Goal: Find specific page/section: Find specific page/section

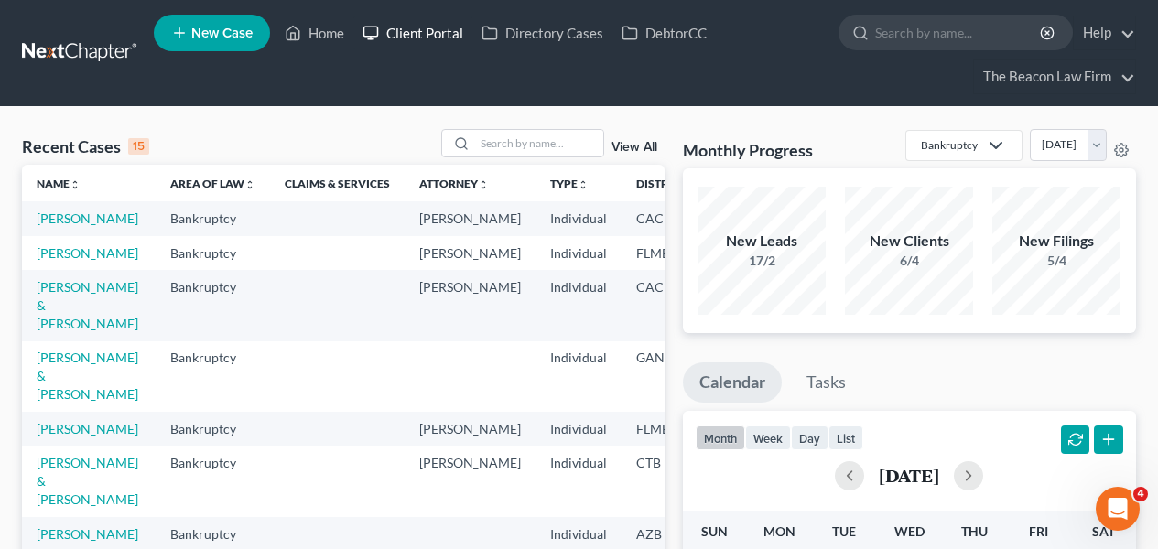
click at [459, 44] on link "Client Portal" at bounding box center [412, 32] width 119 height 33
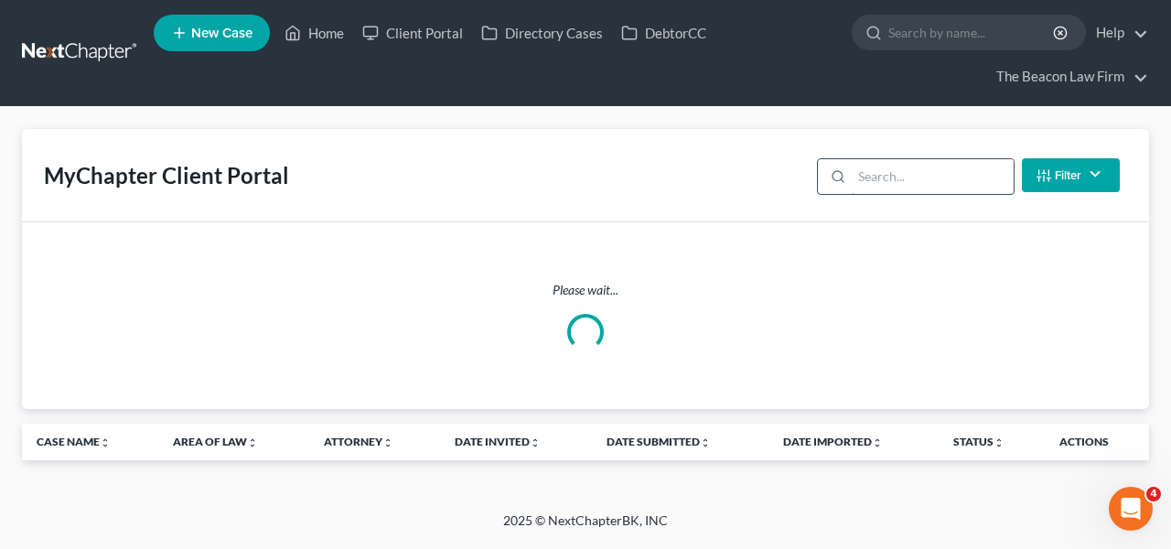
click at [898, 163] on input "search" at bounding box center [933, 176] width 162 height 35
click at [897, 185] on input "search" at bounding box center [933, 176] width 162 height 35
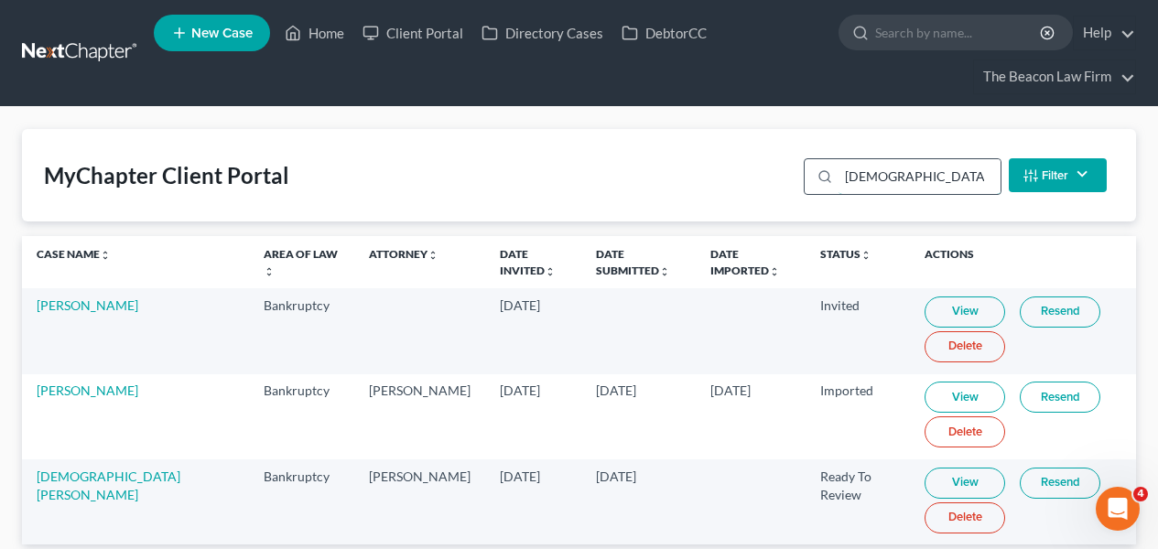
click at [924, 172] on input "[DEMOGRAPHIC_DATA]" at bounding box center [919, 176] width 162 height 35
type input "augi"
click at [50, 54] on link at bounding box center [80, 53] width 117 height 33
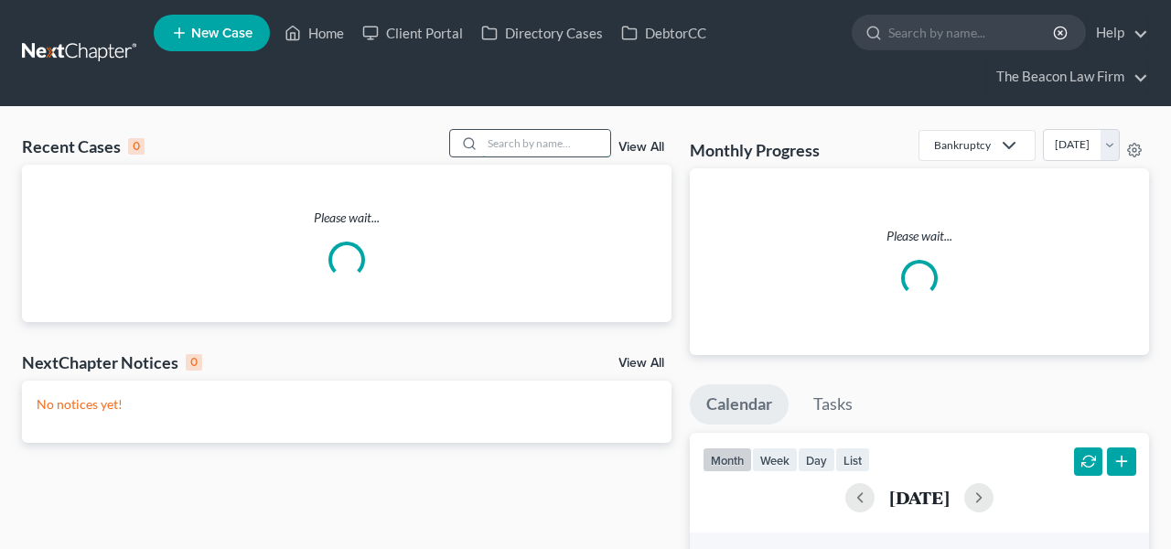
click at [565, 146] on input "search" at bounding box center [546, 143] width 128 height 27
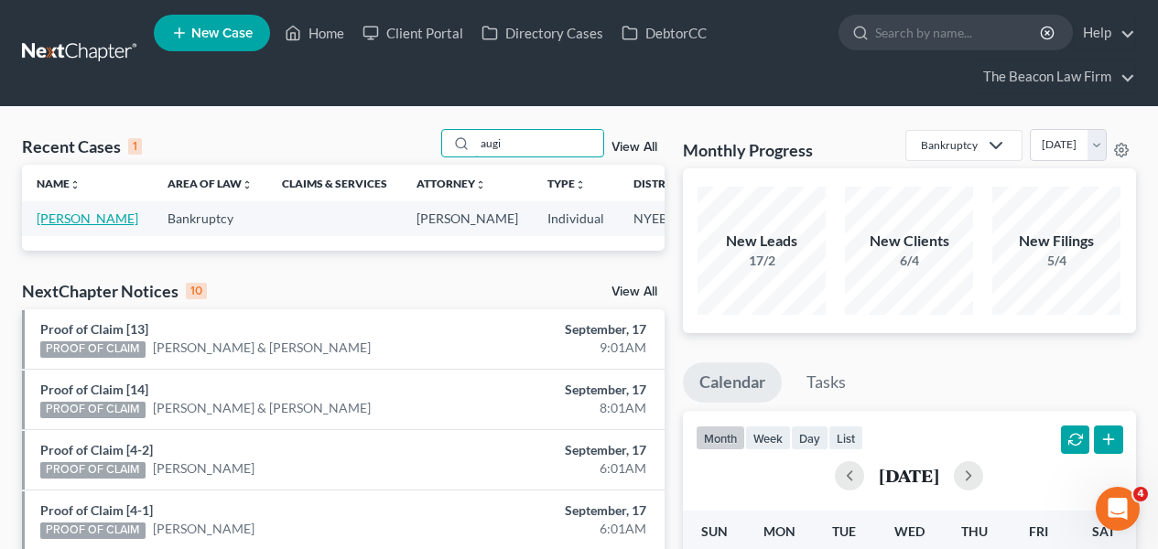
type input "augi"
click at [65, 226] on link "Augi, Christine" at bounding box center [88, 218] width 102 height 16
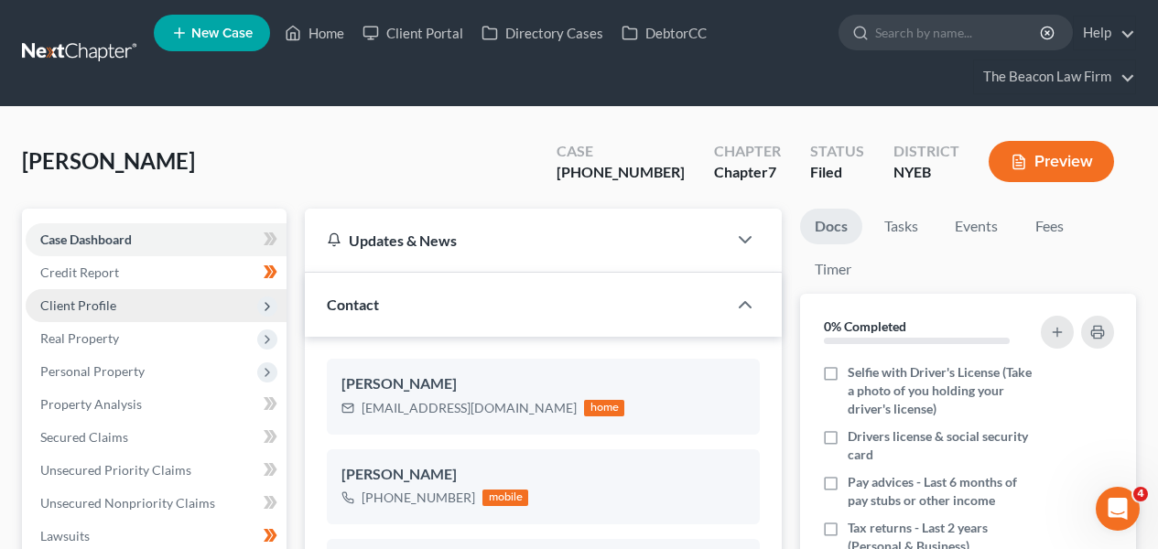
scroll to position [403, 0]
click at [156, 317] on span "Client Profile" at bounding box center [156, 305] width 261 height 33
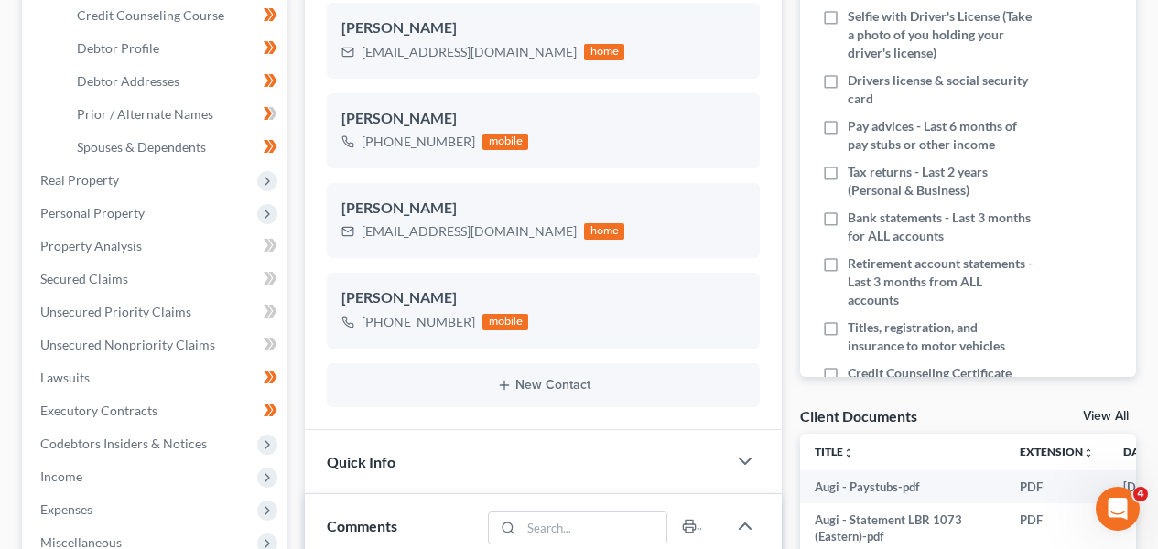
scroll to position [374, 0]
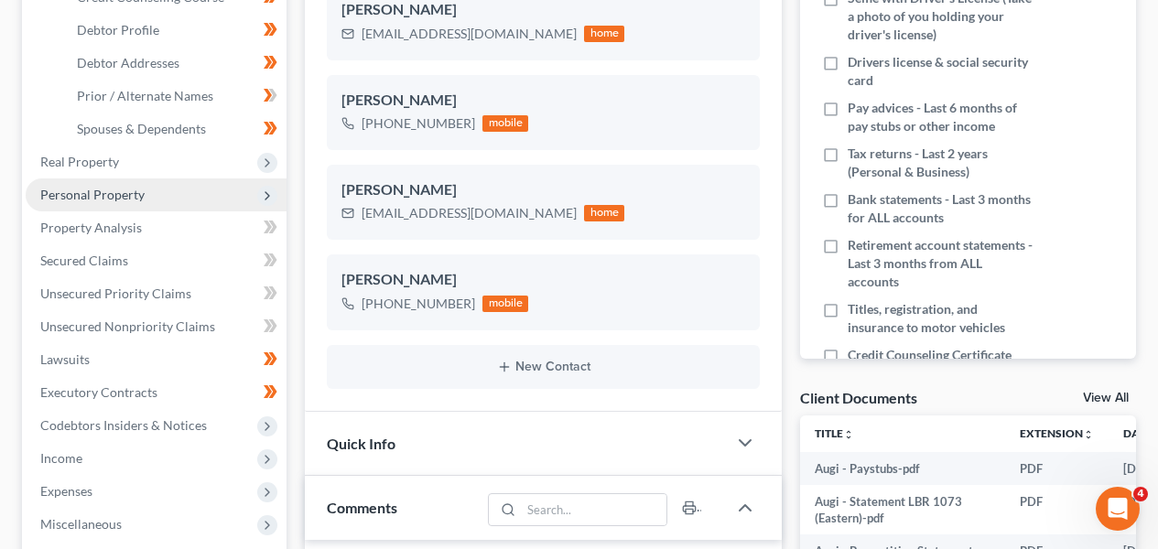
click at [127, 196] on span "Personal Property" at bounding box center [92, 195] width 104 height 16
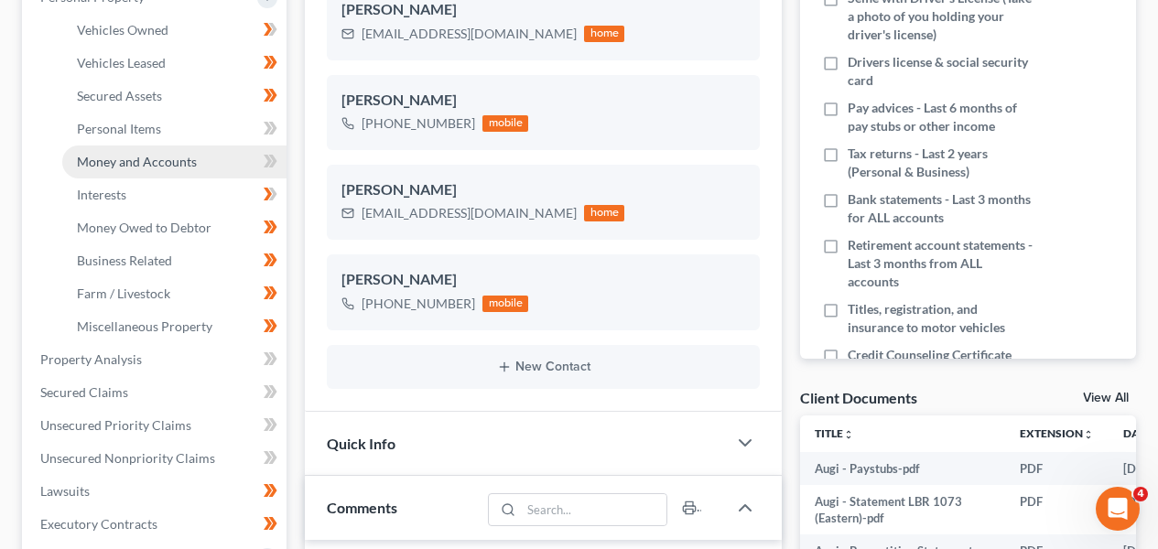
click at [149, 160] on span "Money and Accounts" at bounding box center [137, 162] width 120 height 16
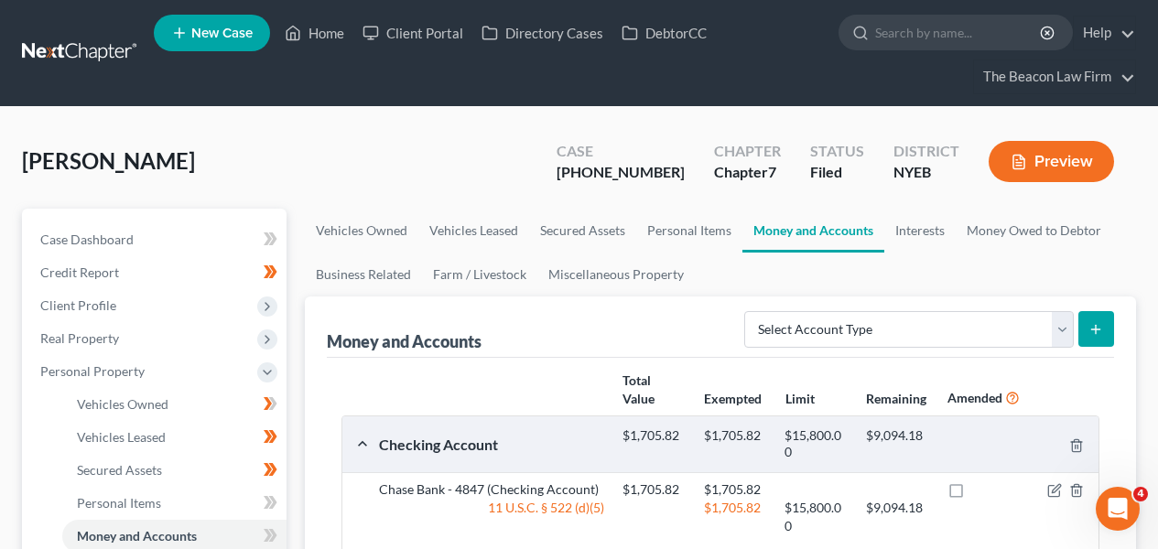
click at [62, 55] on link at bounding box center [80, 53] width 117 height 33
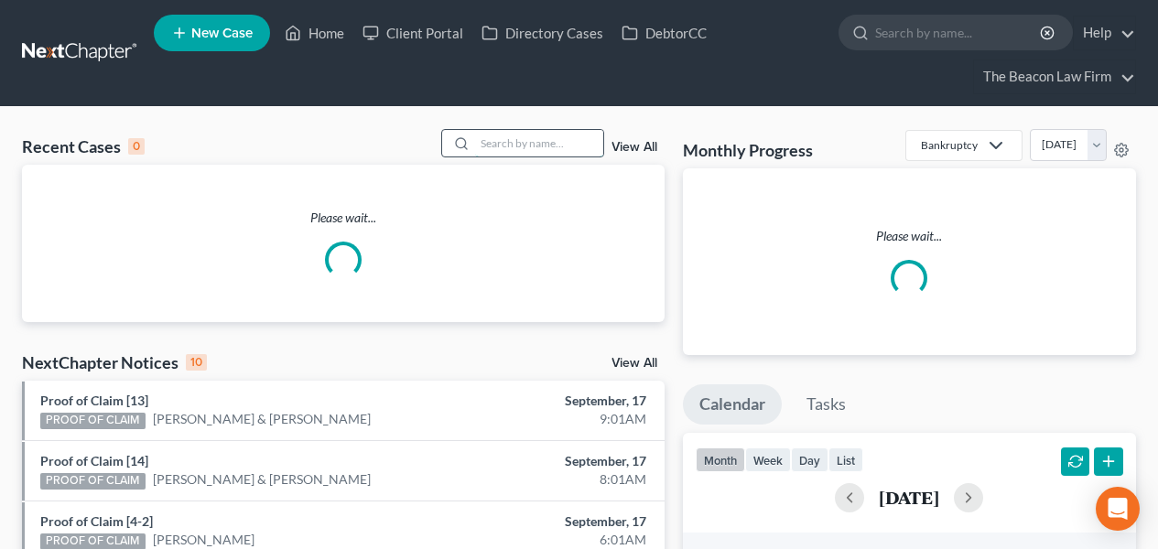
click at [550, 148] on input "search" at bounding box center [539, 143] width 128 height 27
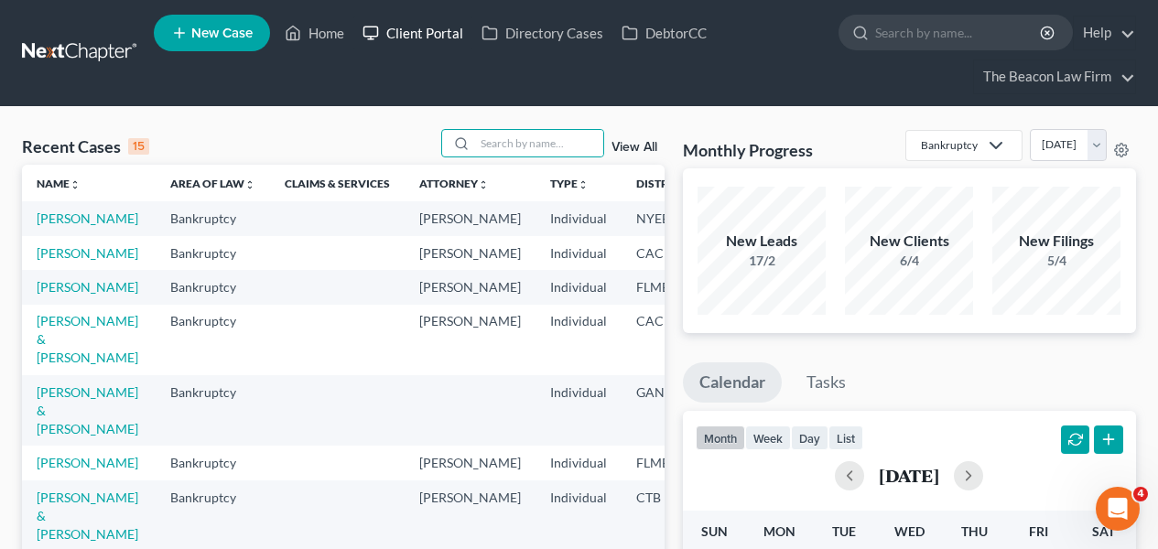
click at [447, 44] on link "Client Portal" at bounding box center [412, 32] width 119 height 33
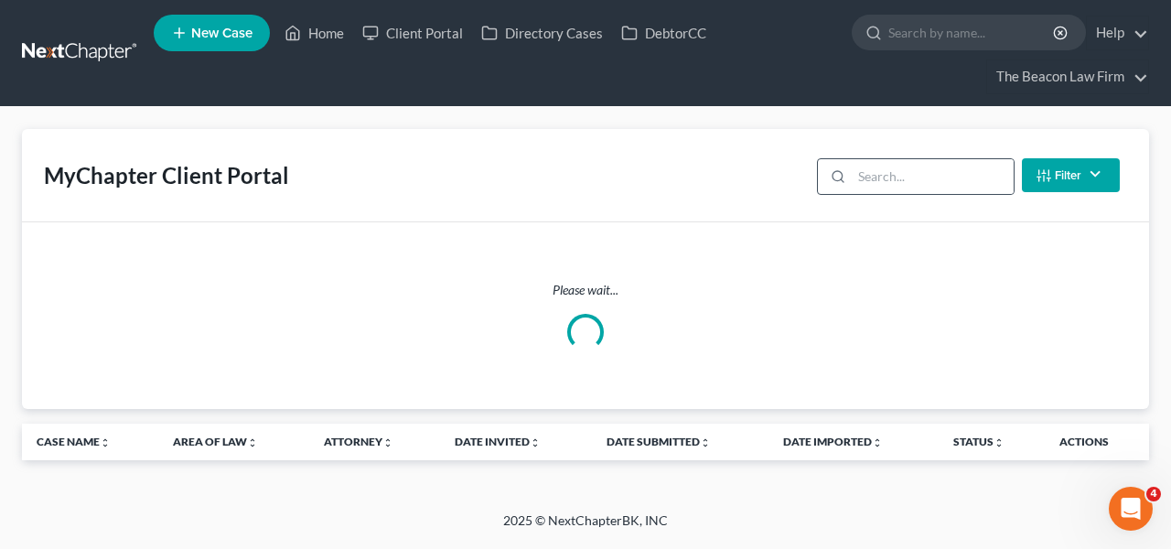
click at [857, 184] on div at bounding box center [916, 176] width 198 height 37
click at [873, 181] on input "search" at bounding box center [933, 176] width 162 height 35
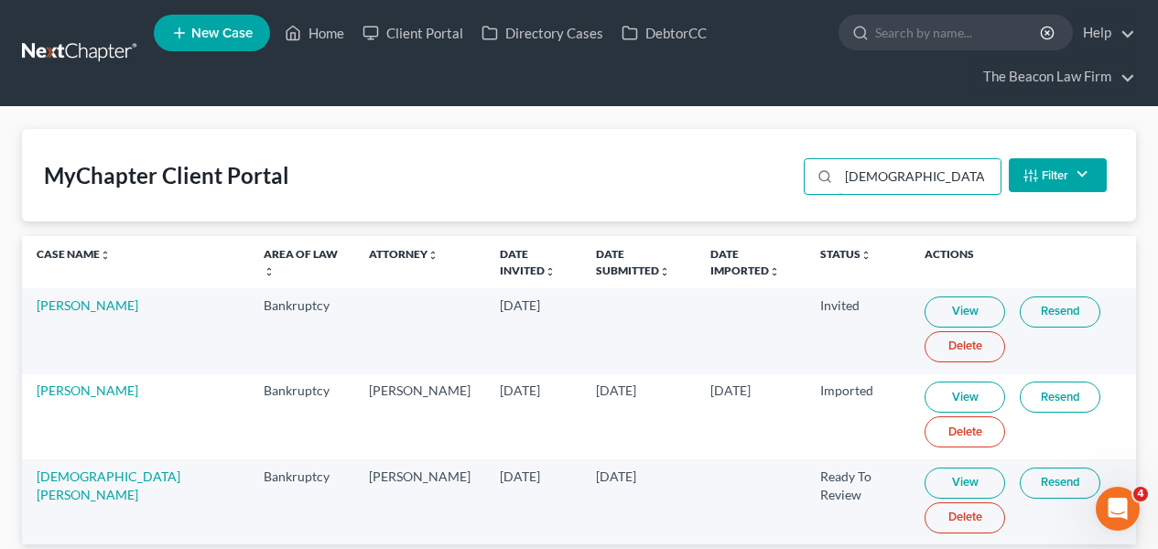
scroll to position [80, 0]
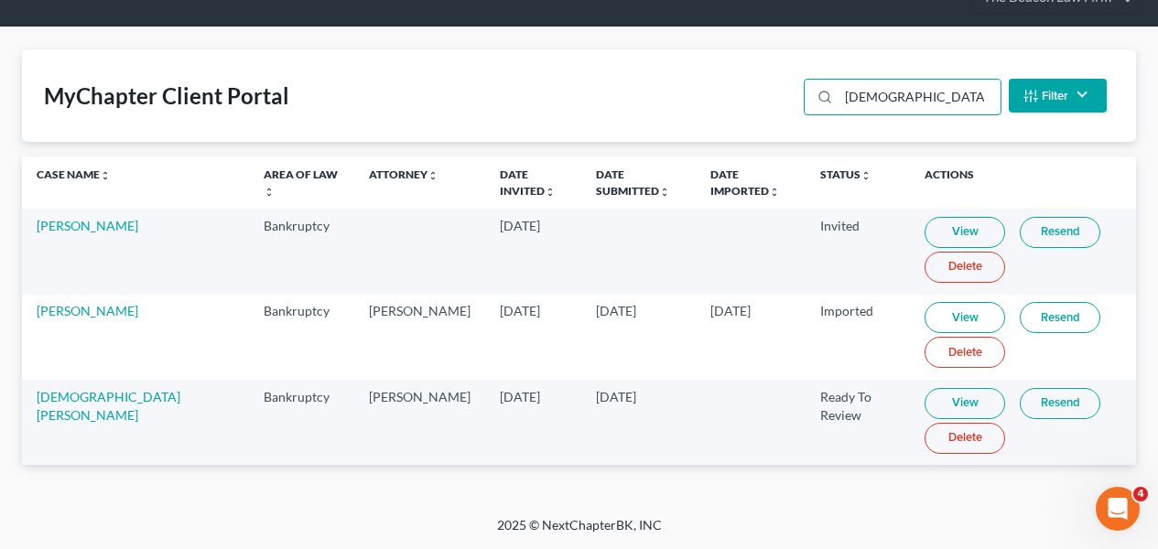
type input "[DEMOGRAPHIC_DATA]"
click at [924, 408] on link "View" at bounding box center [964, 403] width 81 height 31
click at [85, 394] on link "[DEMOGRAPHIC_DATA][PERSON_NAME]" at bounding box center [109, 406] width 144 height 34
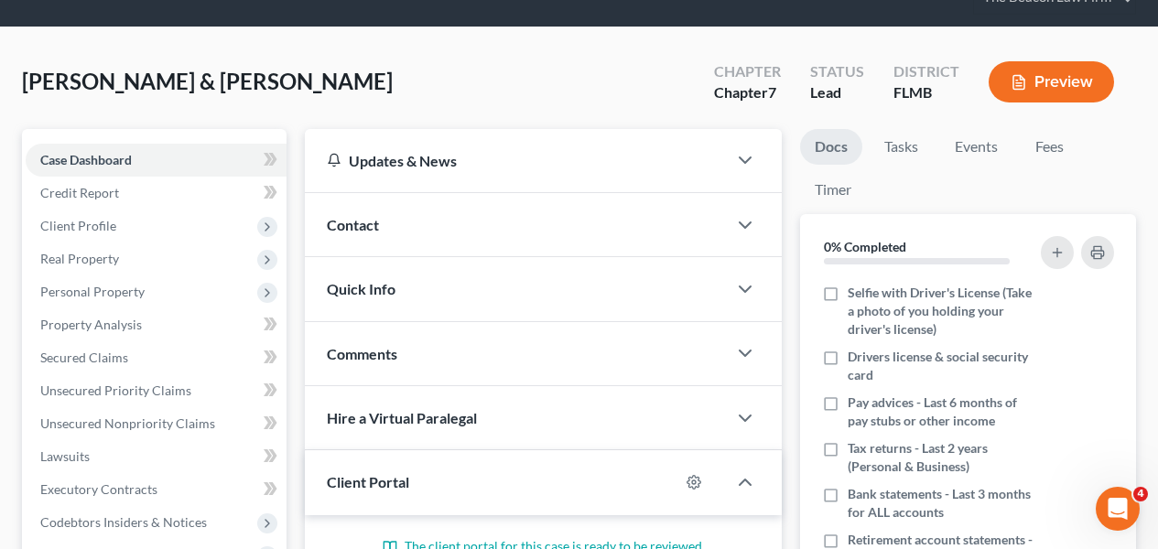
scroll to position [470, 0]
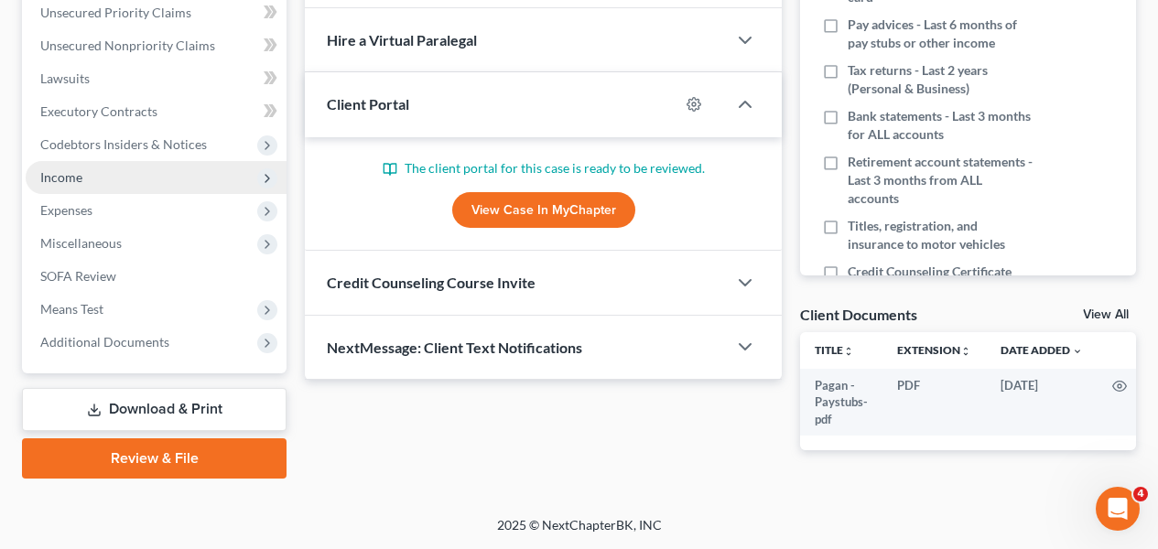
click at [212, 161] on span "Income" at bounding box center [156, 177] width 261 height 33
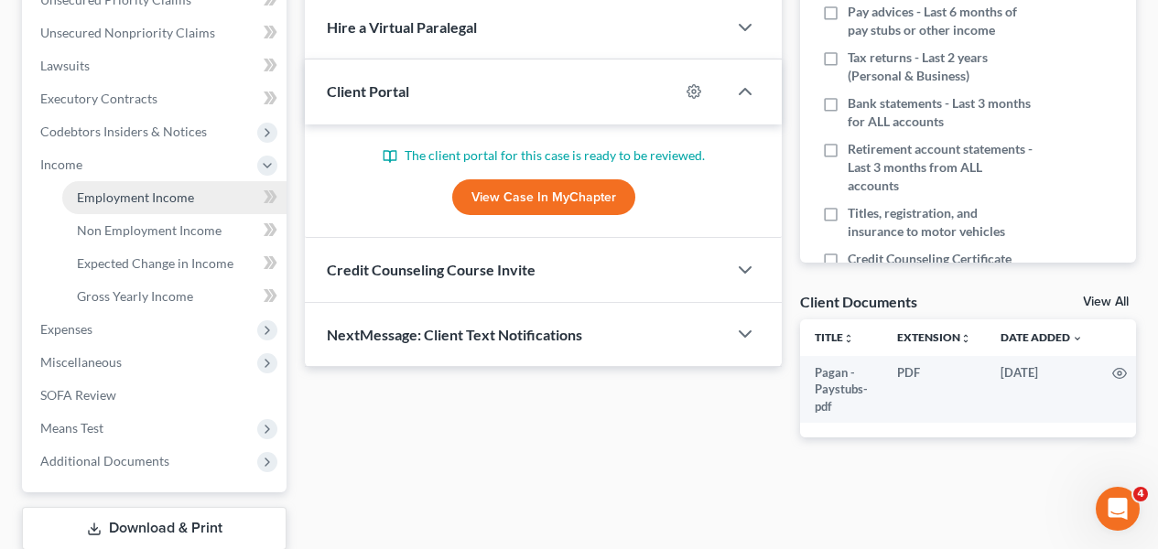
click at [200, 206] on link "Employment Income" at bounding box center [174, 197] width 224 height 33
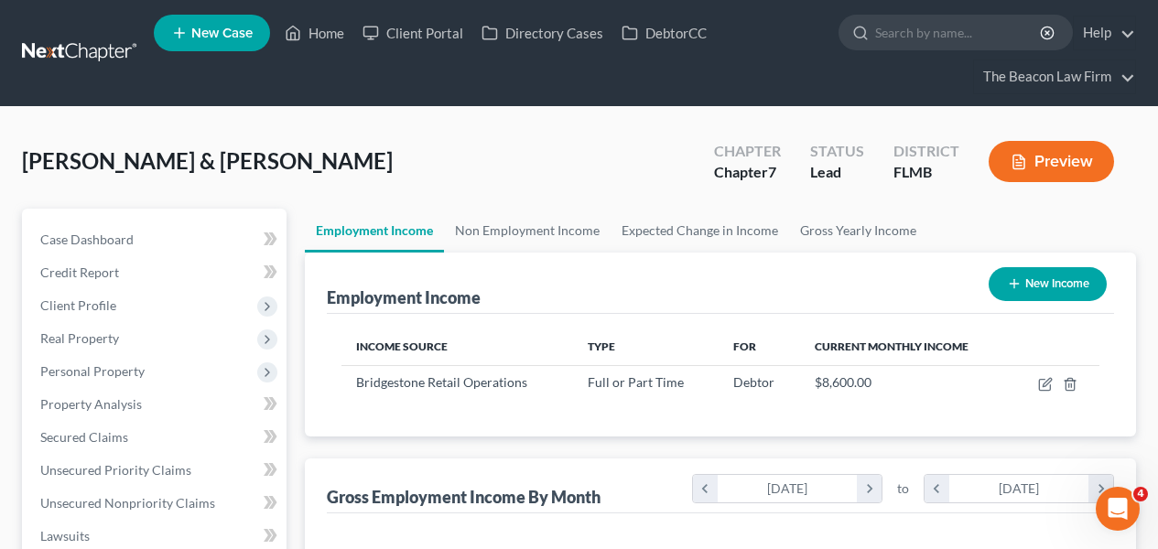
scroll to position [328, 463]
